Goal: Information Seeking & Learning: Learn about a topic

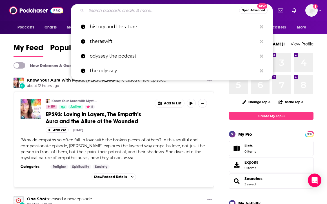
click at [124, 13] on input "Search podcasts, credits, & more..." at bounding box center [162, 10] width 153 height 9
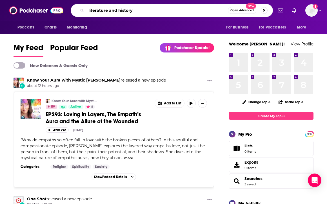
type input "literature and history"
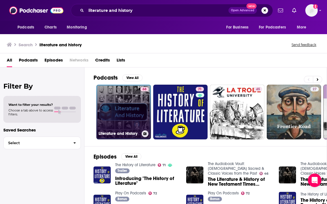
click at [122, 116] on link "68 Literature and History" at bounding box center [123, 112] width 55 height 55
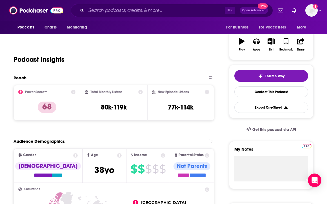
scroll to position [90, 0]
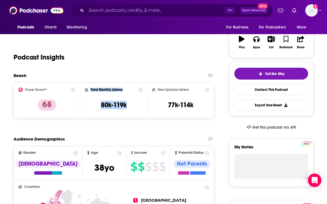
drag, startPoint x: 127, startPoint y: 106, endPoint x: 91, endPoint y: 90, distance: 40.0
click at [91, 90] on div "Total Monthly Listens 80k-119k" at bounding box center [114, 100] width 58 height 26
copy div "Total Monthly Listens 80k-119k"
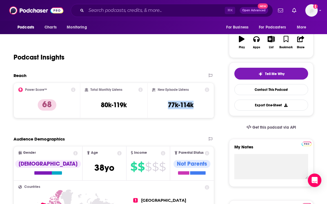
drag, startPoint x: 195, startPoint y: 104, endPoint x: 160, endPoint y: 93, distance: 36.9
click at [160, 93] on div "New Episode Listens 77k-114k" at bounding box center [180, 100] width 57 height 26
drag, startPoint x: 193, startPoint y: 105, endPoint x: 159, endPoint y: 91, distance: 37.6
click at [159, 91] on div "New Episode Listens 77k-114k" at bounding box center [180, 100] width 57 height 26
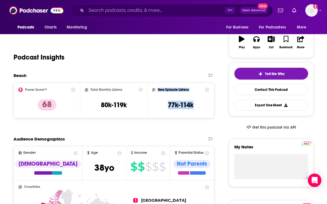
copy div "New Episode Listens 77k-114k"
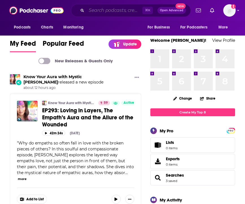
click at [100, 14] on input "Search podcasts, credits, & more..." at bounding box center [114, 10] width 56 height 9
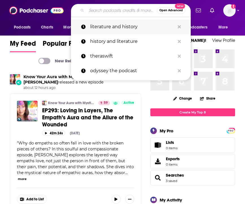
click at [102, 22] on p "literature and history" at bounding box center [132, 26] width 85 height 15
type input "literature and history"
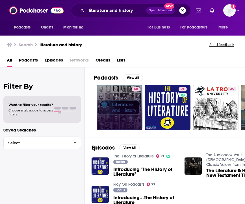
click at [115, 102] on link "68" at bounding box center [119, 108] width 46 height 46
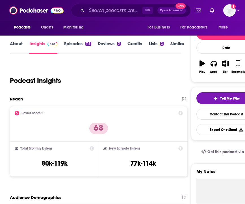
scroll to position [62, 0]
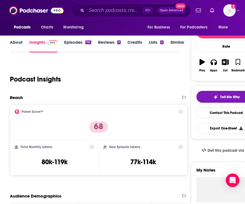
click at [72, 39] on link "Episodes 115" at bounding box center [77, 45] width 27 height 13
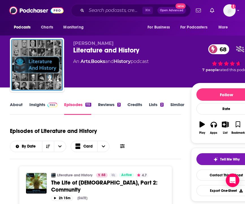
click at [41, 105] on link "Insights" at bounding box center [43, 108] width 28 height 13
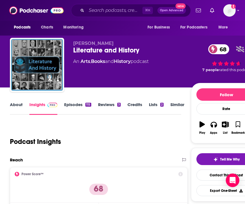
click at [78, 103] on link "Episodes 115" at bounding box center [77, 108] width 27 height 13
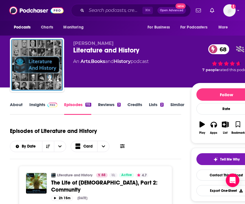
click at [16, 109] on link "About" at bounding box center [16, 108] width 13 height 13
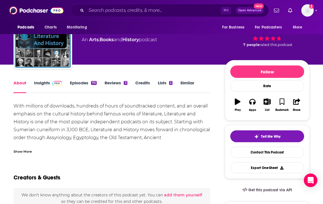
scroll to position [30, 0]
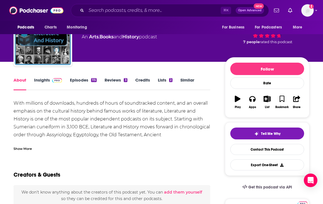
click at [28, 147] on div "Show More" at bounding box center [23, 148] width 18 height 5
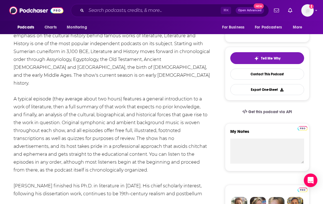
scroll to position [135, 0]
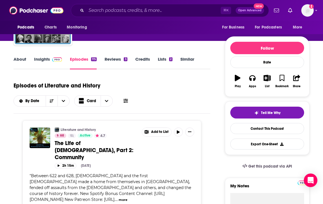
scroll to position [51, 0]
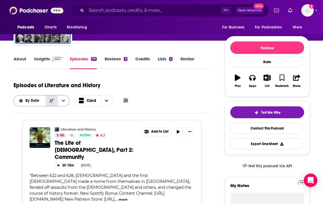
click at [54, 100] on button "Sort Direction" at bounding box center [52, 100] width 12 height 11
